Goal: Task Accomplishment & Management: Use online tool/utility

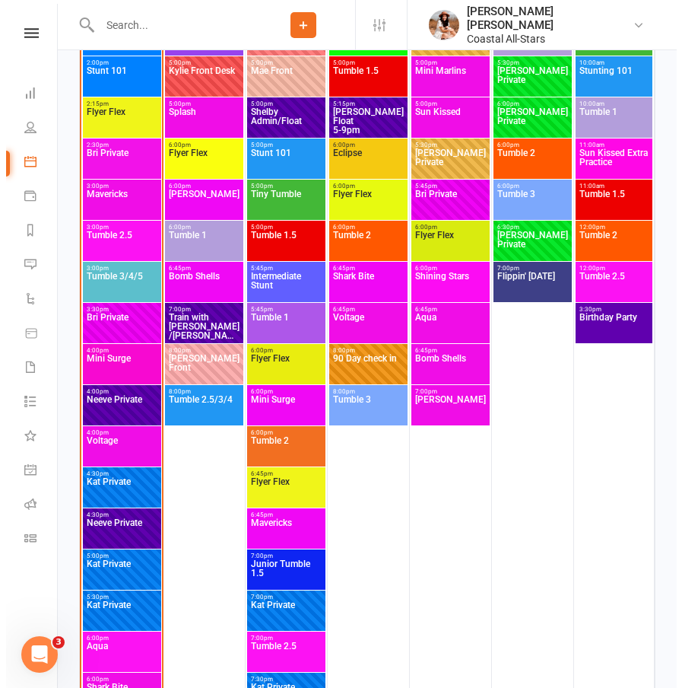
scroll to position [2346, 0]
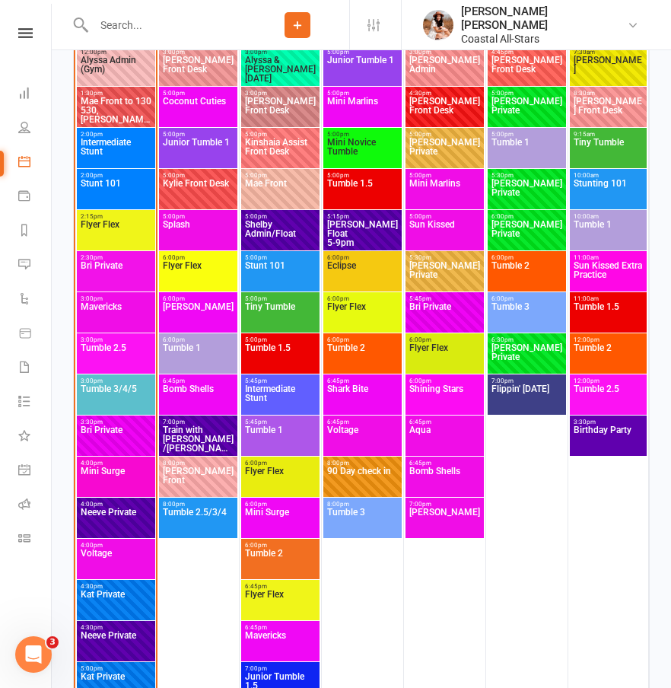
click at [126, 319] on span "Mavericks" at bounding box center [116, 315] width 72 height 27
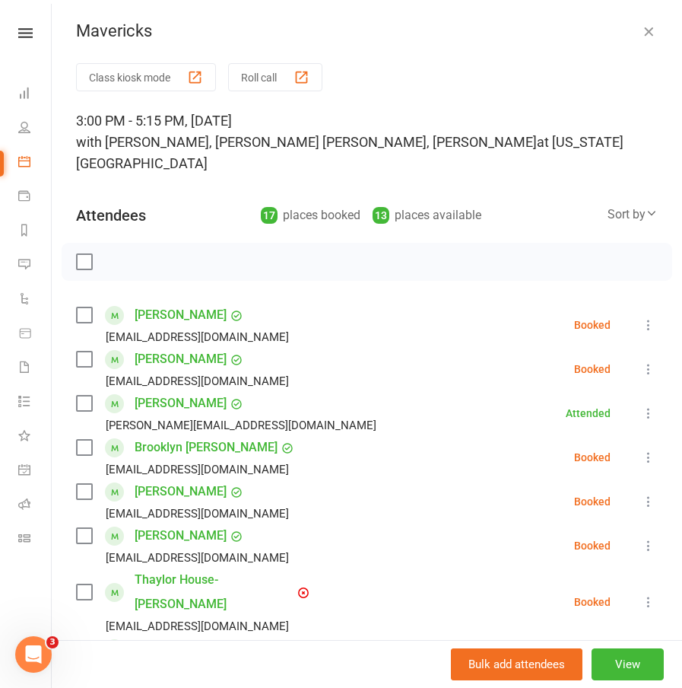
click at [284, 83] on button "Roll call" at bounding box center [275, 77] width 94 height 28
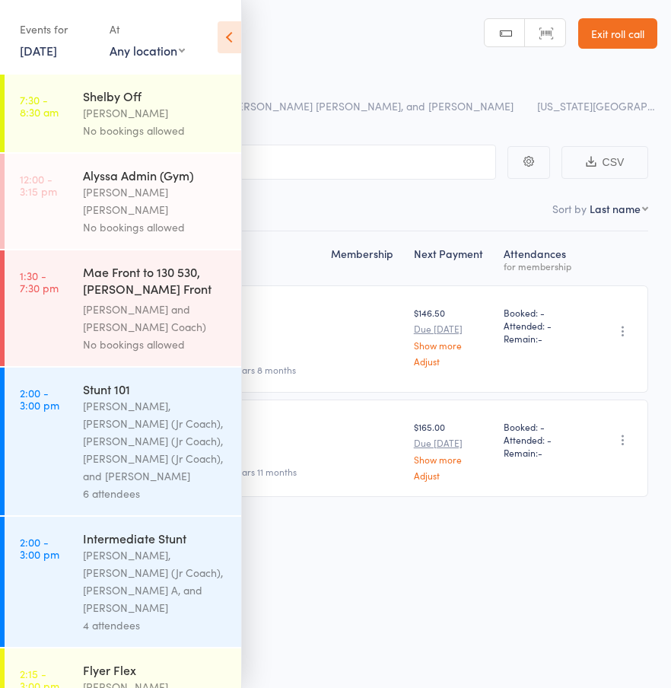
click at [232, 44] on icon at bounding box center [230, 37] width 24 height 32
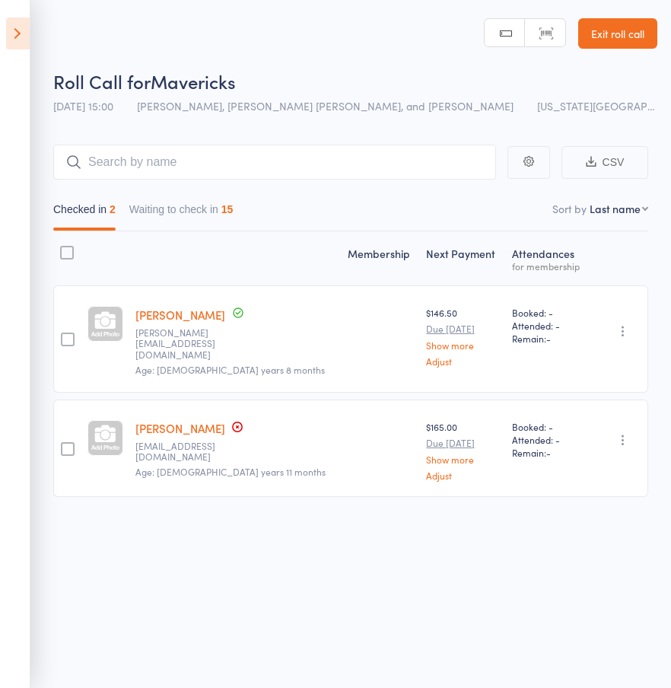
click at [199, 212] on button "Waiting to check in 15" at bounding box center [181, 212] width 104 height 35
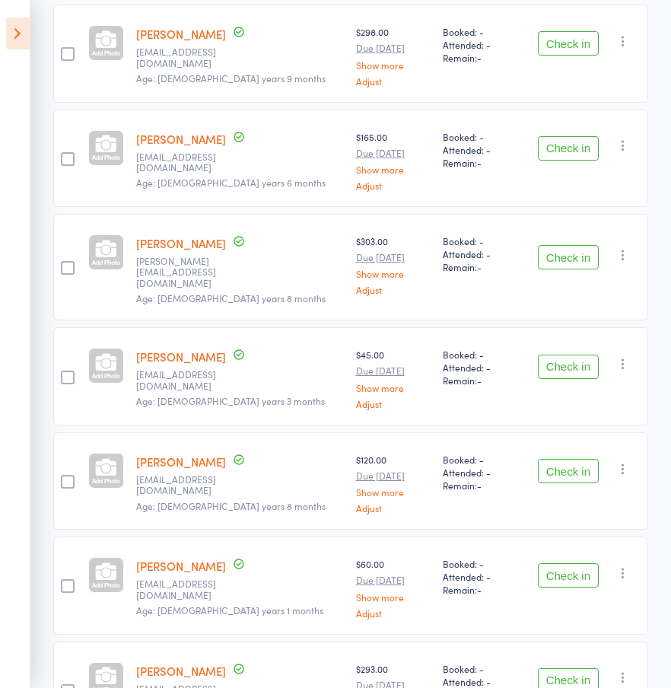
scroll to position [920, 0]
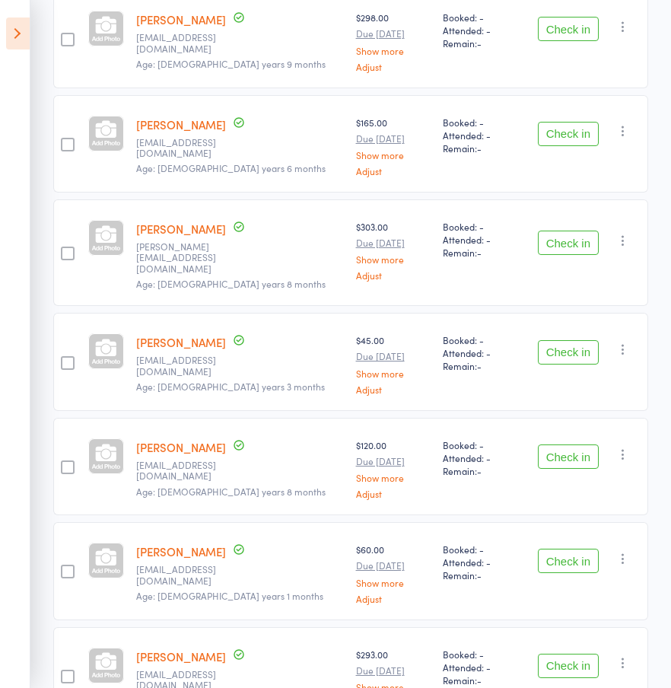
click at [545, 653] on button "Check in" at bounding box center [568, 665] width 61 height 24
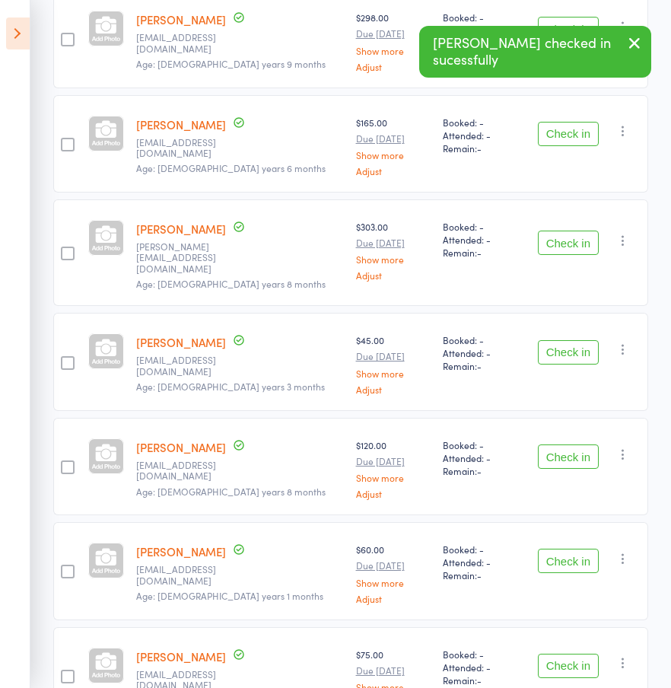
click at [564, 548] on button "Check in" at bounding box center [568, 560] width 61 height 24
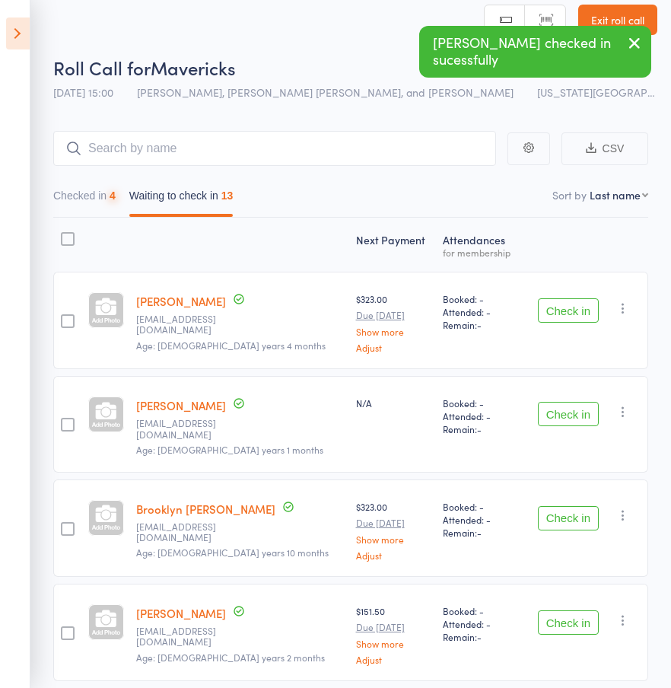
scroll to position [0, 0]
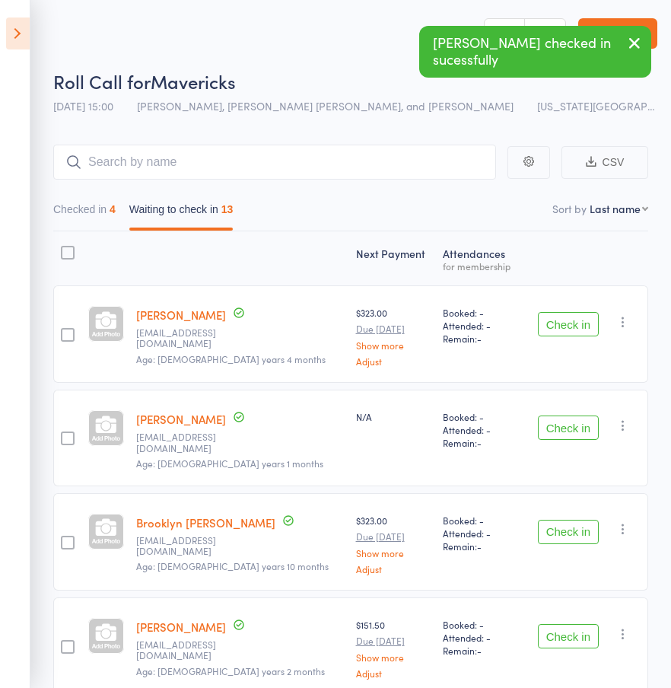
click at [612, 207] on select "First name Last name Birthday today? Behind on payments? Check in time Next pay…" at bounding box center [618, 208] width 59 height 15
select select "0"
click at [589, 201] on select "First name Last name Birthday today? Behind on payments? Check in time Next pay…" at bounding box center [618, 208] width 59 height 15
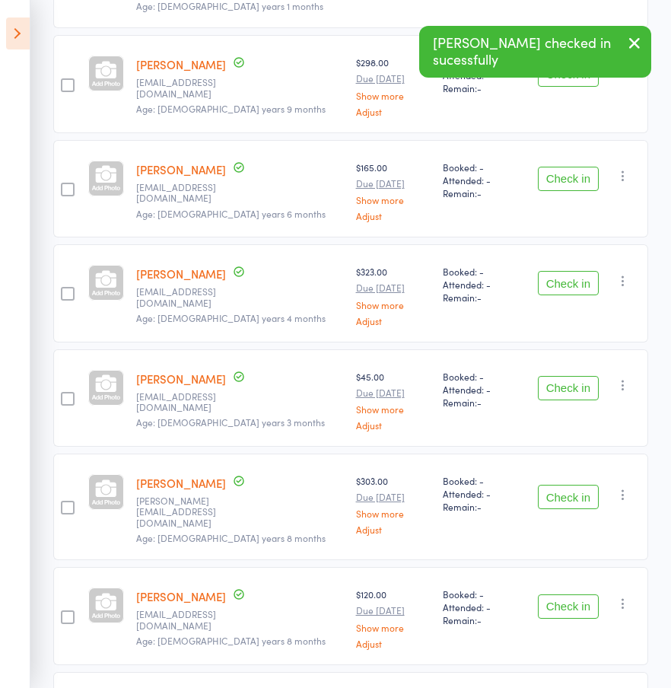
scroll to position [1000, 0]
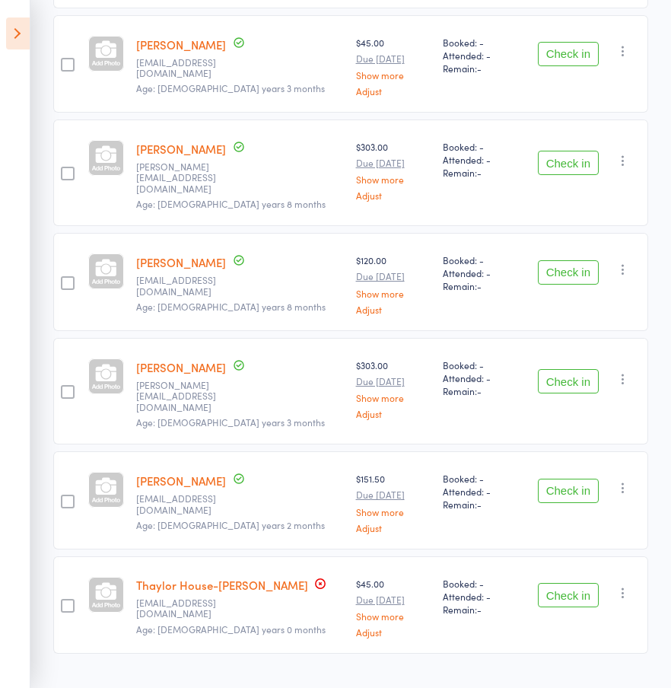
click at [623, 262] on icon "button" at bounding box center [622, 269] width 15 height 15
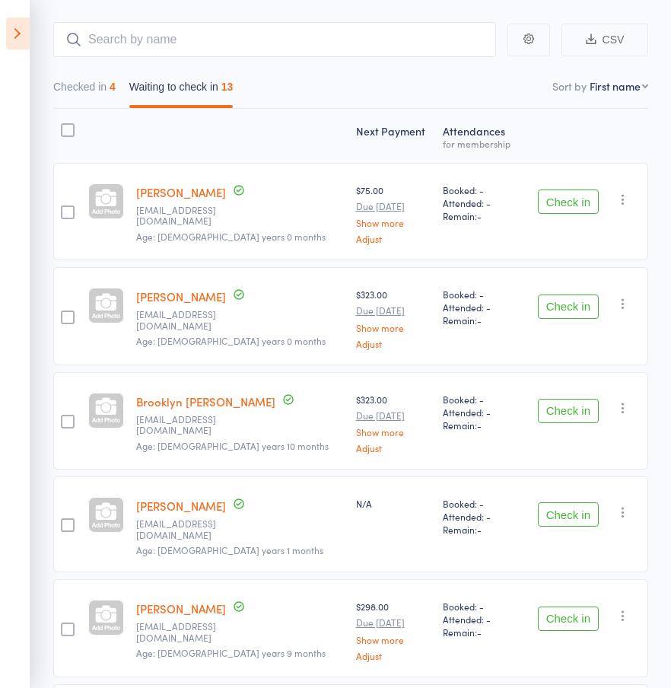
scroll to position [0, 0]
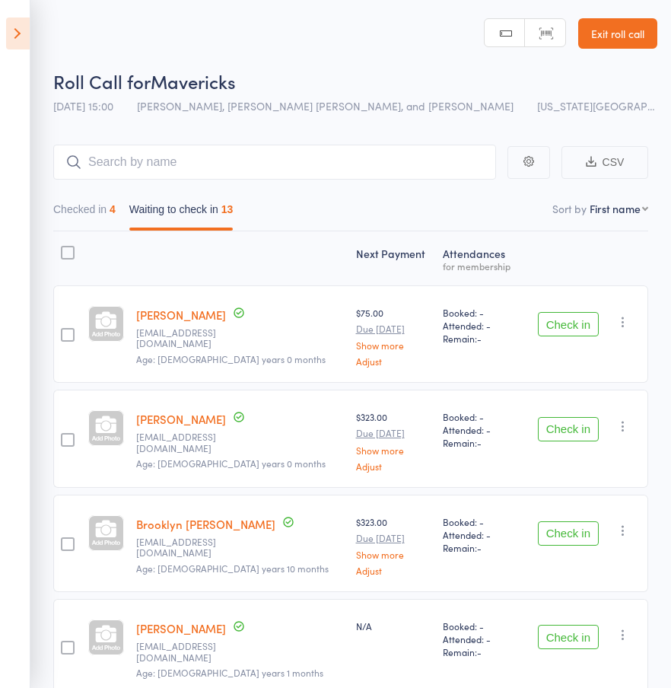
click at [578, 329] on button "Check in" at bounding box center [568, 324] width 61 height 24
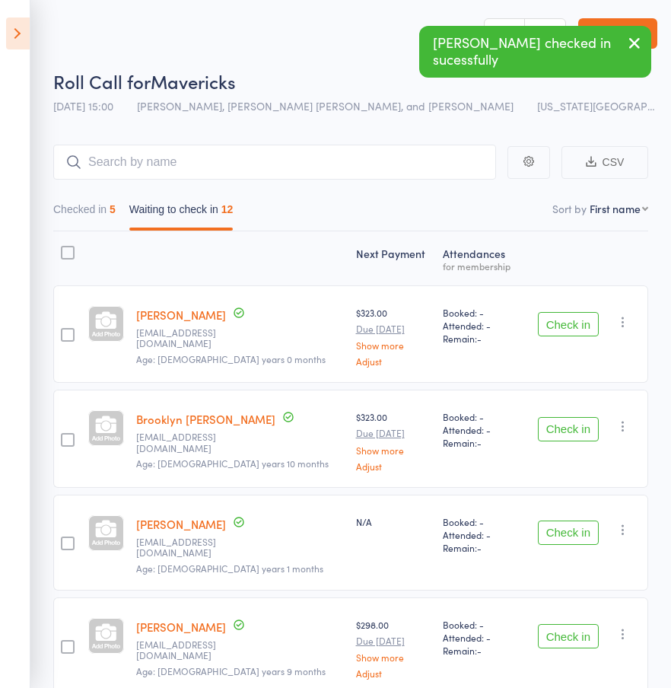
click at [555, 430] on button "Check in" at bounding box center [568, 429] width 61 height 24
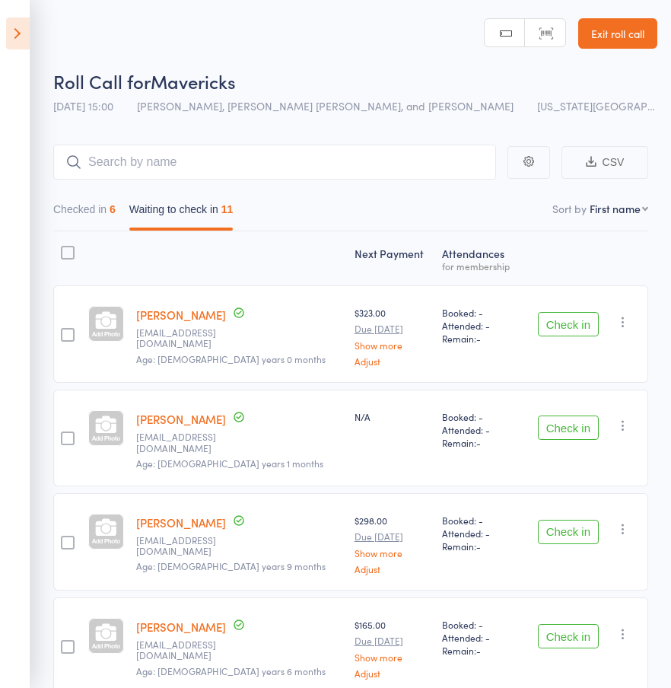
click at [586, 329] on button "Check in" at bounding box center [568, 324] width 61 height 24
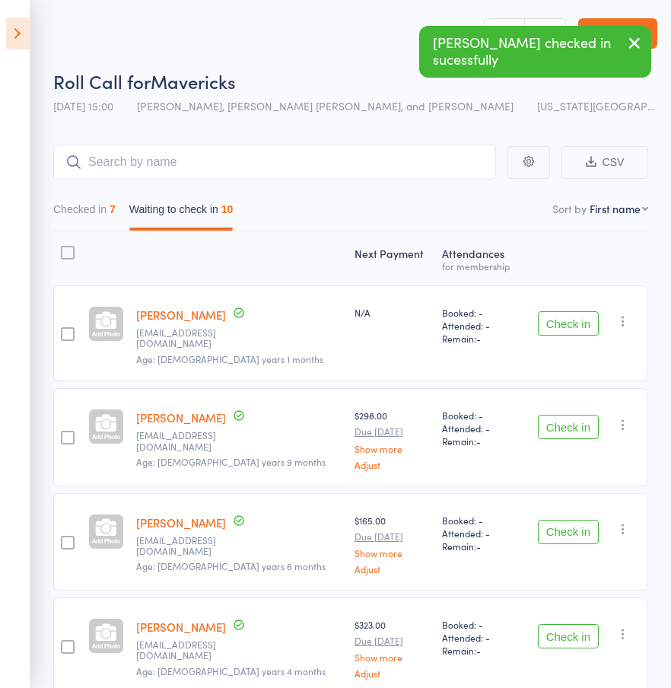
click at [584, 330] on div "Check in Check in Send message Add Note Remove Mark absent" at bounding box center [585, 333] width 126 height 96
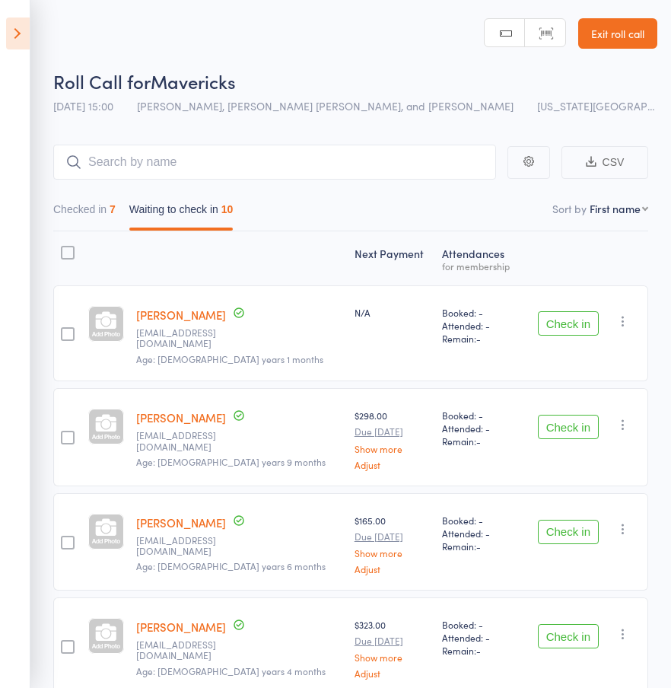
click at [580, 329] on button "Check in" at bounding box center [568, 323] width 61 height 24
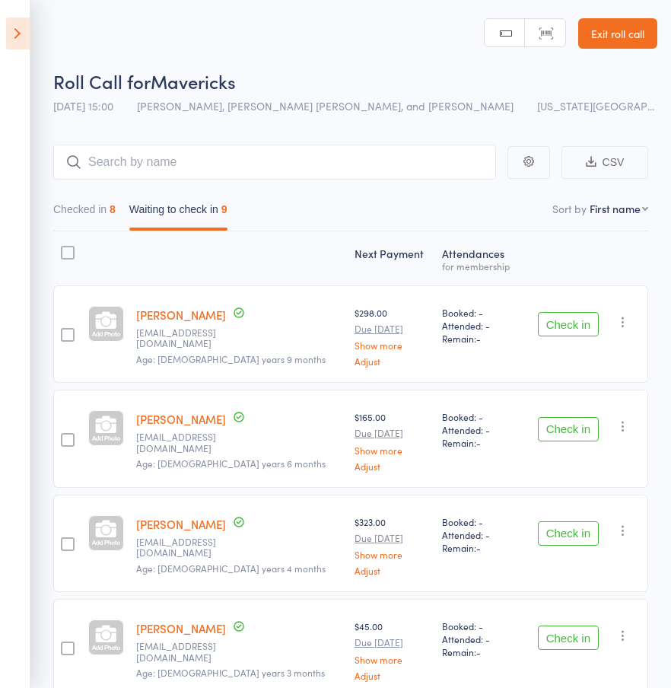
click at [580, 329] on button "Check in" at bounding box center [568, 324] width 61 height 24
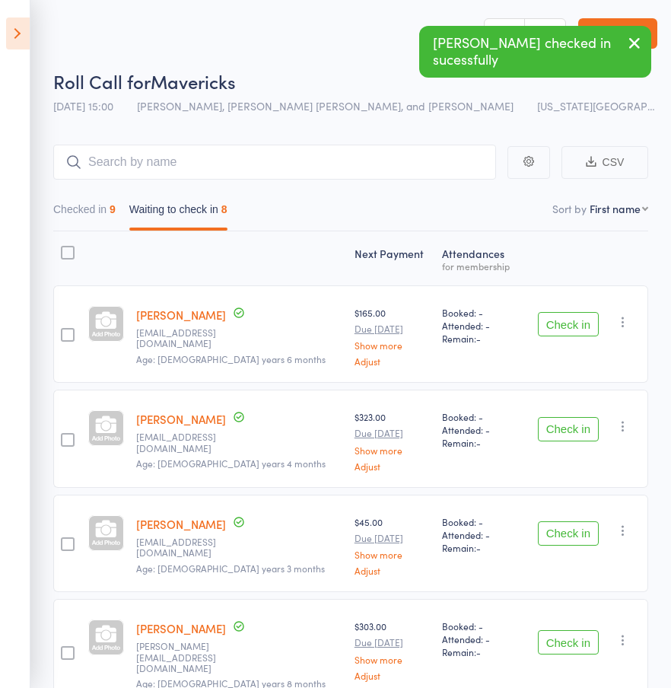
click at [580, 329] on button "Check in" at bounding box center [568, 324] width 61 height 24
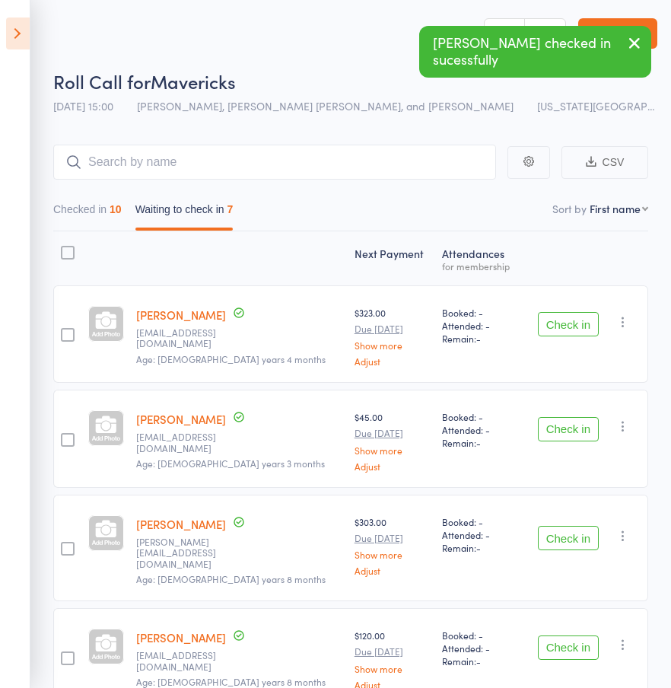
click at [576, 327] on button "Check in" at bounding box center [568, 324] width 61 height 24
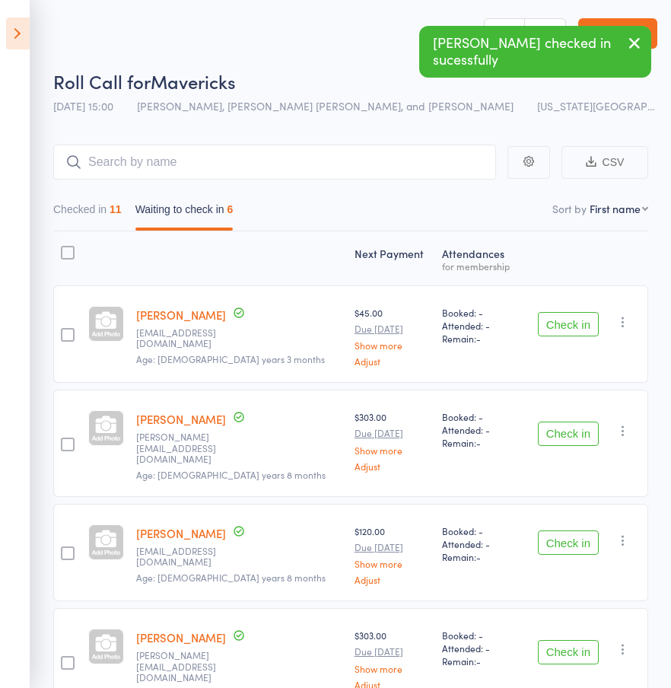
click at [556, 320] on button "Check in" at bounding box center [568, 324] width 61 height 24
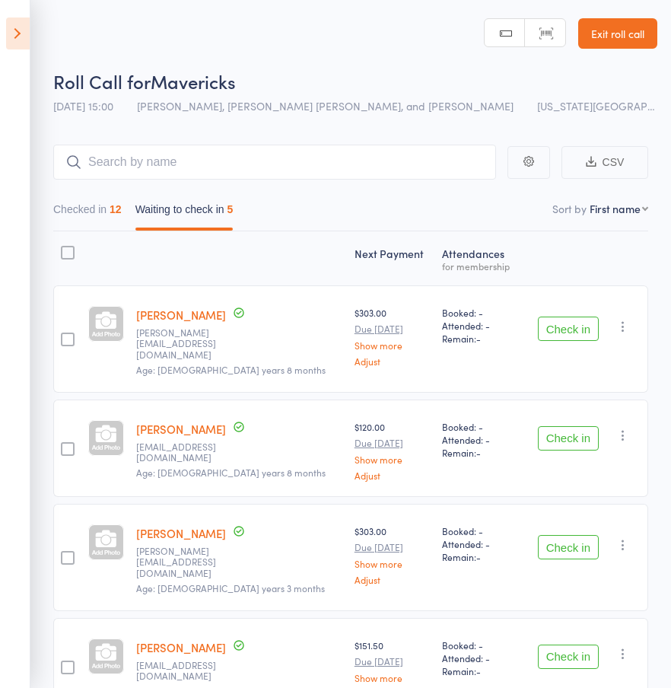
click at [539, 322] on button "Check in" at bounding box center [568, 328] width 61 height 24
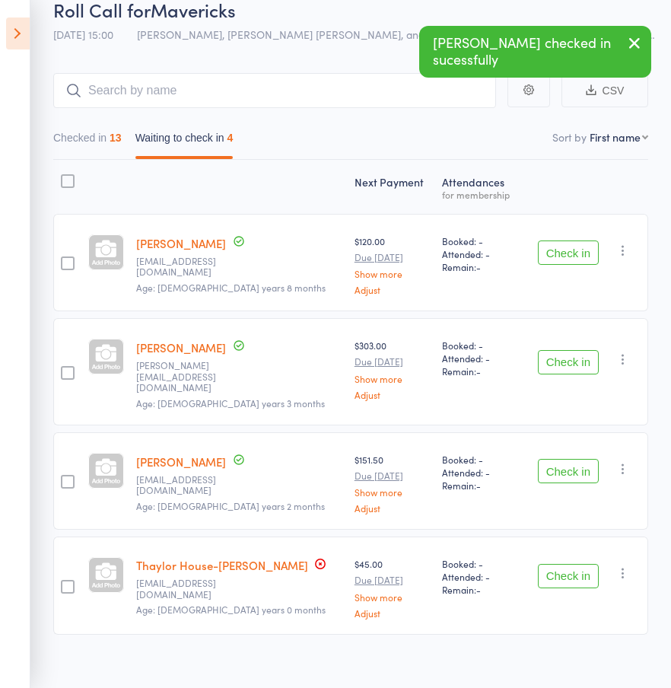
scroll to position [75, 0]
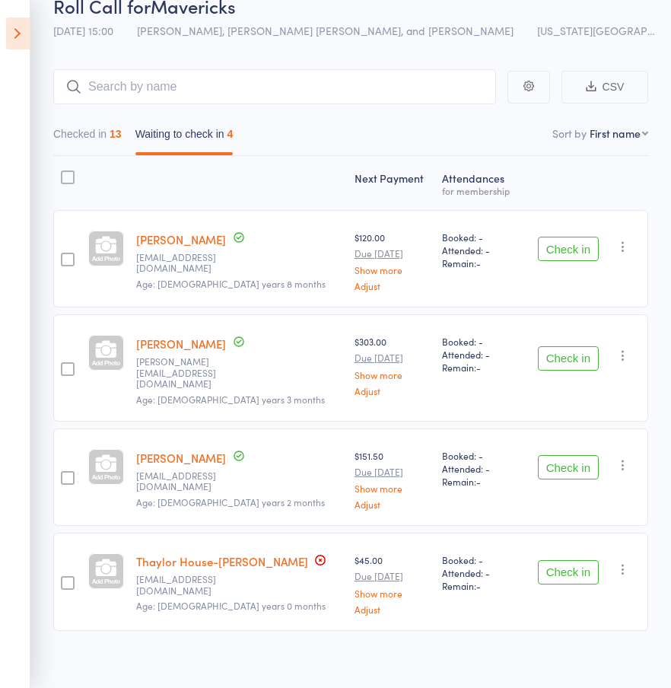
click at [555, 455] on button "Check in" at bounding box center [568, 467] width 61 height 24
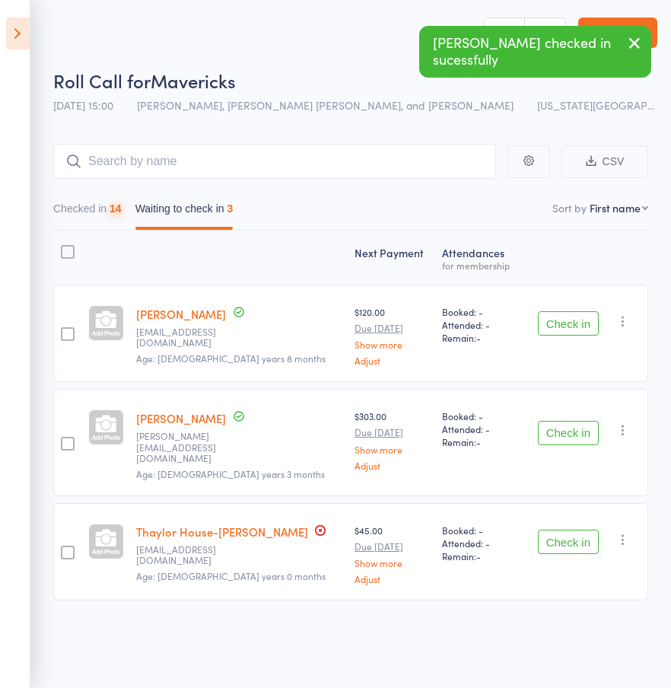
scroll to position [1, 0]
click at [572, 529] on button "Check in" at bounding box center [568, 541] width 61 height 24
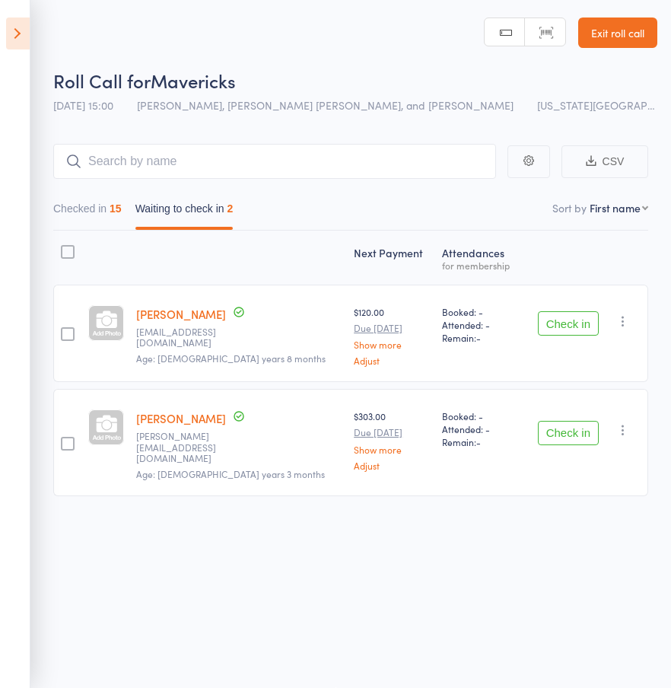
click at [622, 323] on icon "button" at bounding box center [622, 320] width 15 height 15
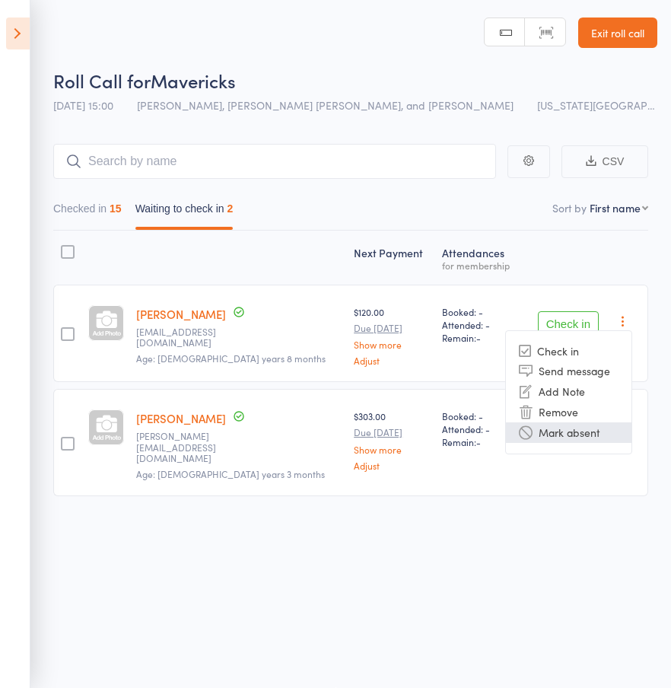
click at [582, 434] on li "Mark absent" at bounding box center [569, 432] width 126 height 21
